Goal: Download file/media

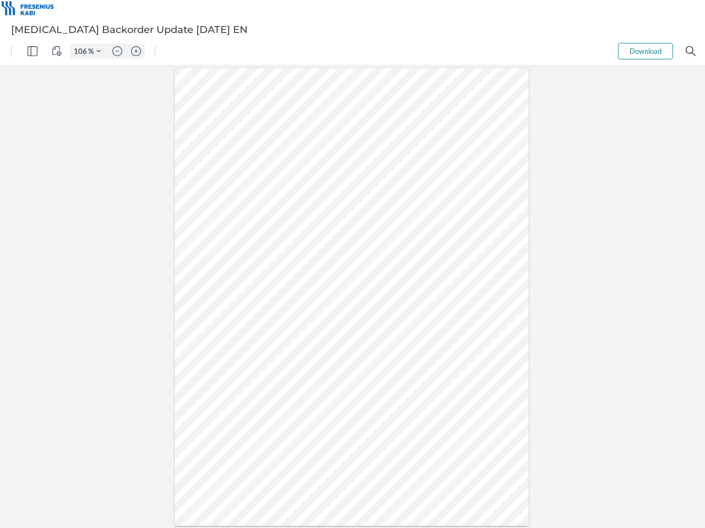
click at [32, 51] on img "Panel" at bounding box center [33, 51] width 10 height 10
click at [57, 51] on img "View Controls" at bounding box center [57, 51] width 10 height 10
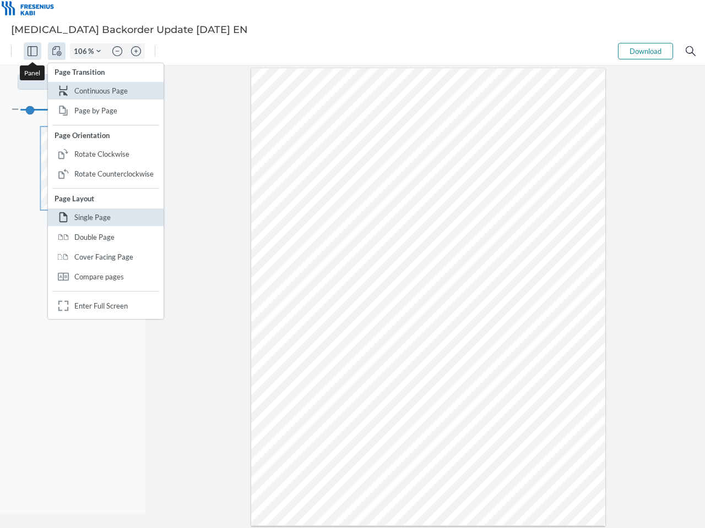
click at [82, 51] on input "106" at bounding box center [79, 51] width 18 height 10
click at [99, 51] on img "Zoom Controls" at bounding box center [98, 51] width 4 height 4
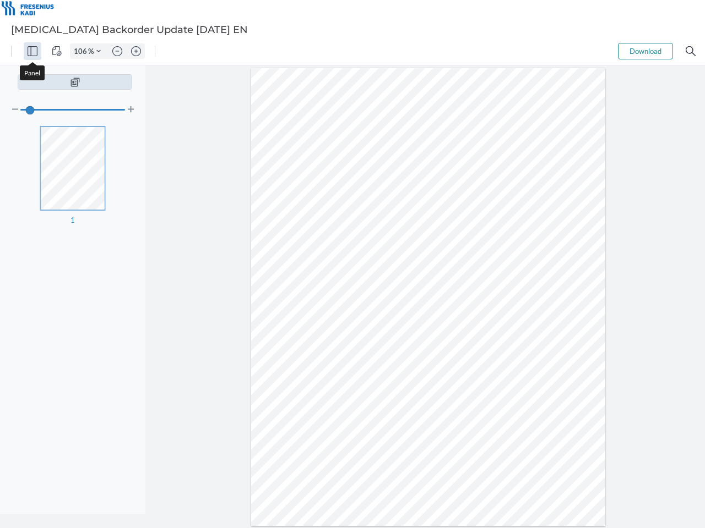
click at [117, 51] on img "Zoom out" at bounding box center [117, 51] width 10 height 10
click at [136, 51] on img "Zoom in" at bounding box center [136, 51] width 10 height 10
type input "106"
click at [645, 51] on button "Download" at bounding box center [645, 51] width 55 height 17
click at [690, 51] on img "Search" at bounding box center [690, 51] width 10 height 10
